Goal: Find specific page/section: Find specific page/section

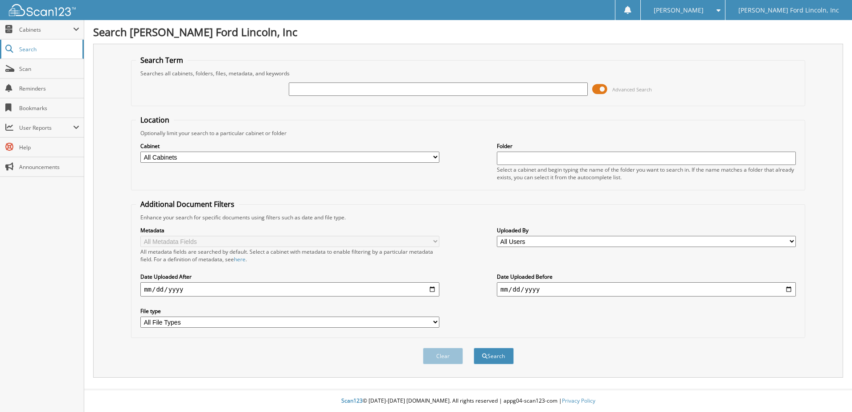
click at [32, 46] on span "Search" at bounding box center [48, 49] width 59 height 8
click at [39, 26] on span "Cabinets" at bounding box center [46, 30] width 54 height 8
click at [25, 90] on span "Search" at bounding box center [48, 88] width 59 height 8
